Goal: Task Accomplishment & Management: Manage account settings

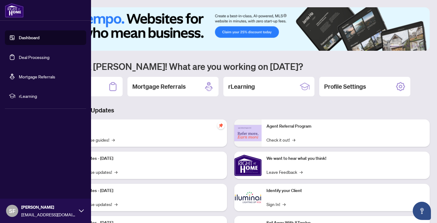
click at [45, 56] on link "Deal Processing" at bounding box center [34, 56] width 31 height 5
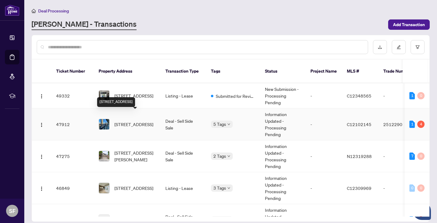
click at [142, 121] on span "[STREET_ADDRESS]" at bounding box center [133, 124] width 39 height 7
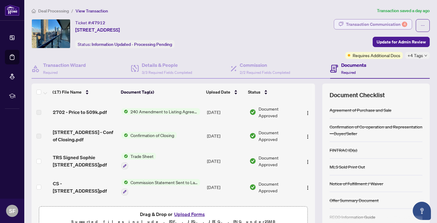
click at [379, 22] on div "Transaction Communication 4" at bounding box center [376, 24] width 61 height 10
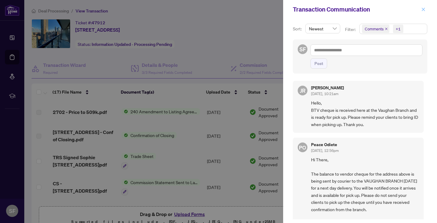
click at [423, 8] on icon "close" at bounding box center [423, 9] width 4 height 4
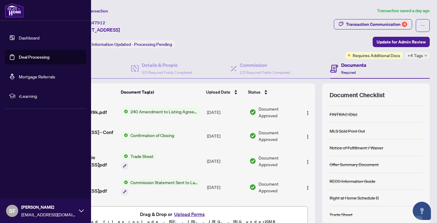
click at [27, 56] on link "Deal Processing" at bounding box center [34, 56] width 31 height 5
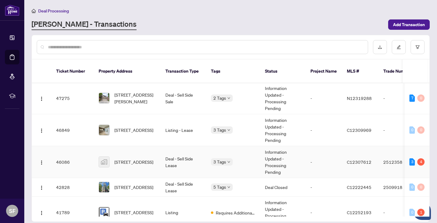
scroll to position [59, 0]
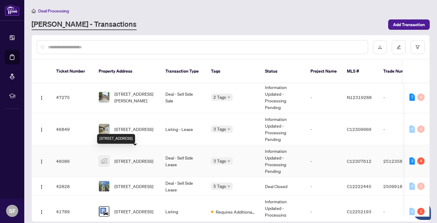
click at [153, 158] on span "[STREET_ADDRESS]" at bounding box center [133, 161] width 39 height 7
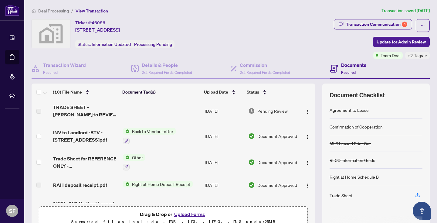
scroll to position [52, 0]
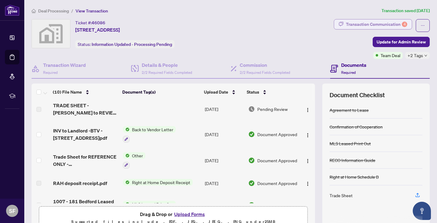
click at [382, 22] on div "Transaction Communication 4" at bounding box center [376, 24] width 61 height 10
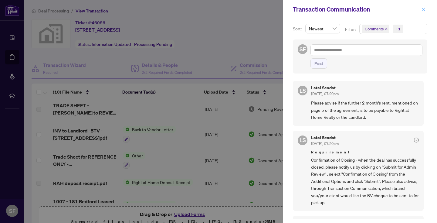
click at [422, 9] on icon "close" at bounding box center [423, 9] width 4 height 4
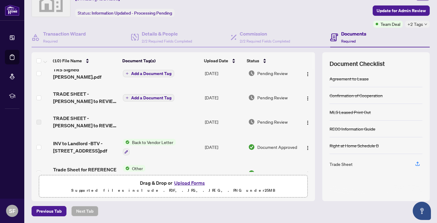
scroll to position [8, 0]
